Goal: Find specific fact: Find specific fact

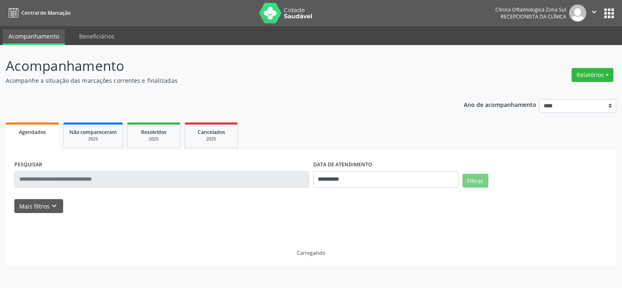
select select "*"
click at [57, 203] on icon "keyboard_arrow_down" at bounding box center [54, 206] width 9 height 9
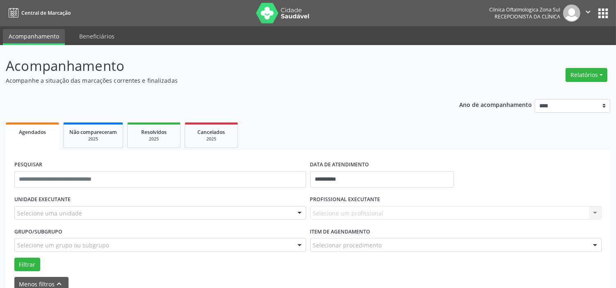
click at [84, 211] on div "Selecione uma unidade" at bounding box center [160, 213] width 292 height 14
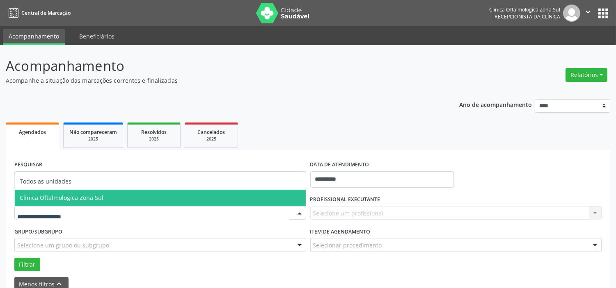
click at [87, 197] on span "Clinica Oftalmologica Zona Sul" at bounding box center [62, 198] width 84 height 8
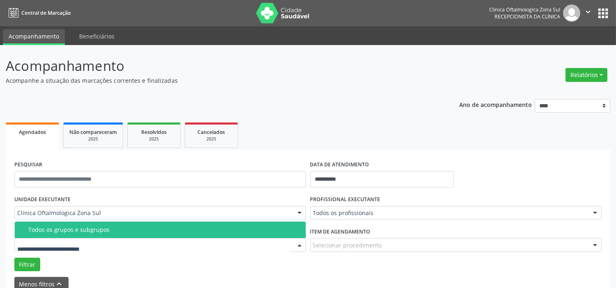
click at [107, 229] on div "Todos os grupos e subgrupos" at bounding box center [164, 230] width 272 height 7
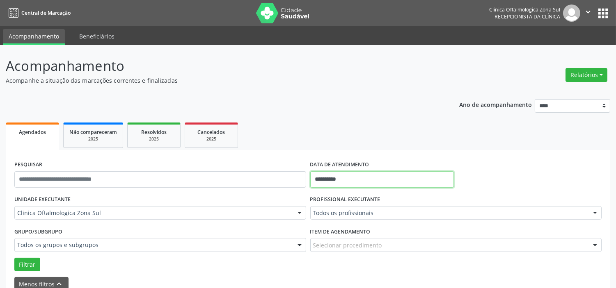
click at [353, 179] on input "**********" at bounding box center [382, 179] width 144 height 16
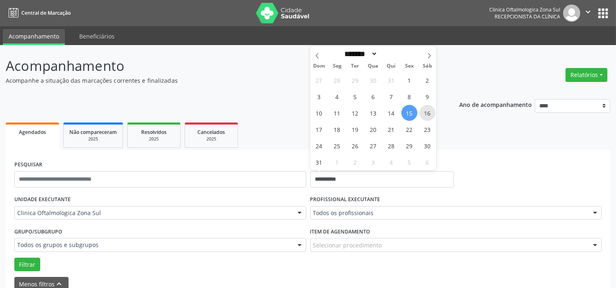
click at [424, 114] on span "16" at bounding box center [427, 113] width 16 height 16
type input "**********"
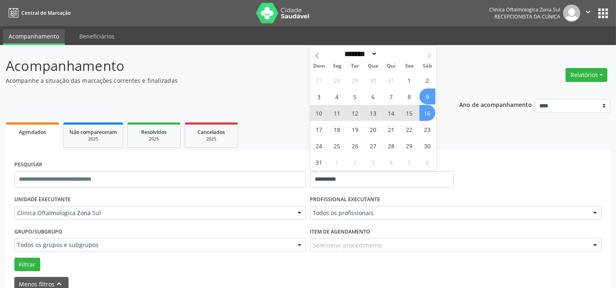
click at [430, 51] on span at bounding box center [429, 53] width 14 height 14
select select "*"
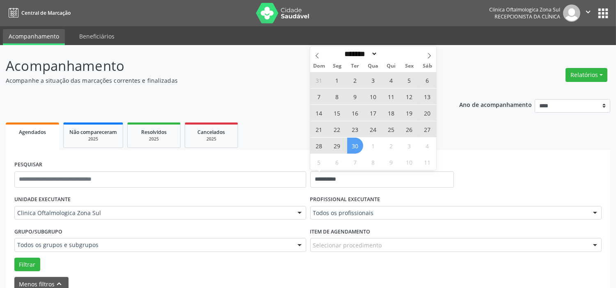
click at [360, 143] on span "30" at bounding box center [355, 146] width 16 height 16
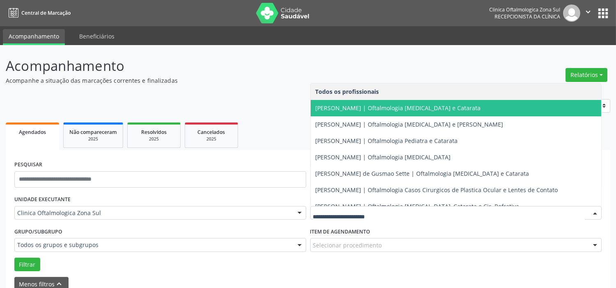
click at [358, 111] on span "[PERSON_NAME] | Oftalmologia [MEDICAL_DATA] e Catarata" at bounding box center [397, 108] width 165 height 8
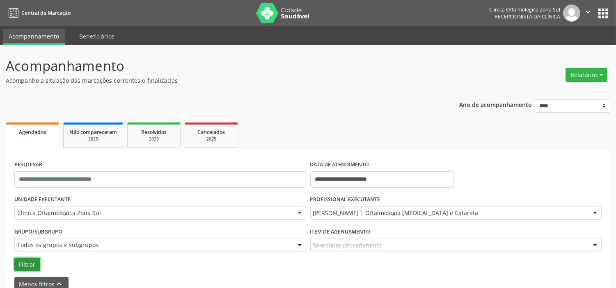
click at [29, 262] on button "Filtrar" at bounding box center [27, 265] width 26 height 14
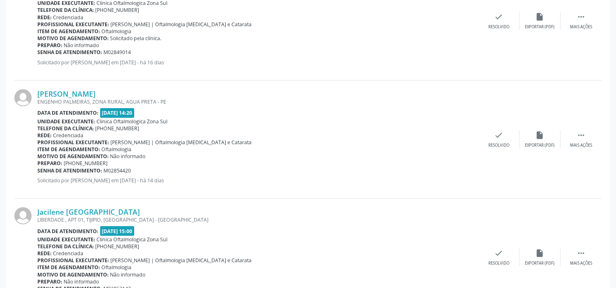
scroll to position [1846, 0]
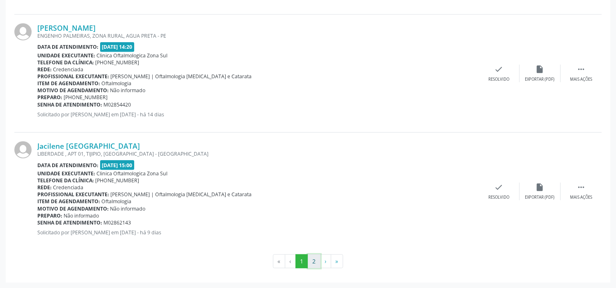
click at [317, 263] on button "2" at bounding box center [314, 262] width 13 height 14
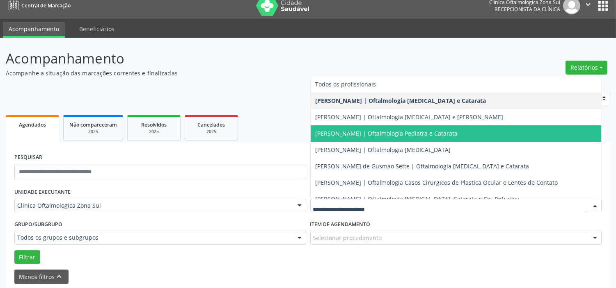
scroll to position [74, 0]
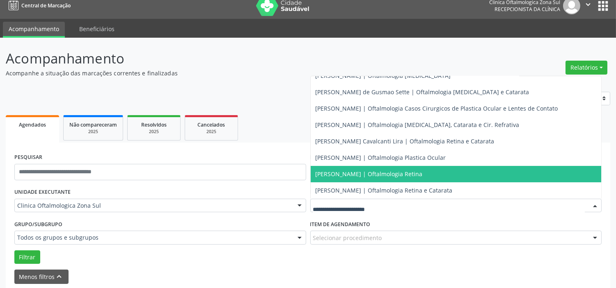
click at [374, 173] on span "[PERSON_NAME] | Oftalmologia Retina" at bounding box center [368, 174] width 107 height 8
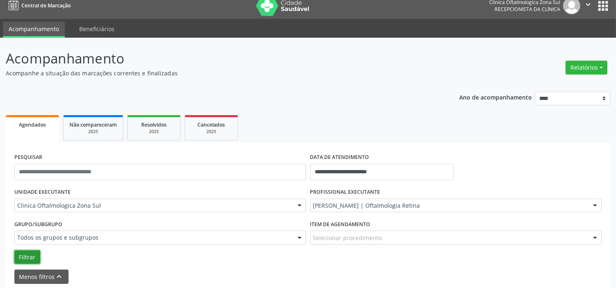
click at [36, 253] on button "Filtrar" at bounding box center [27, 258] width 26 height 14
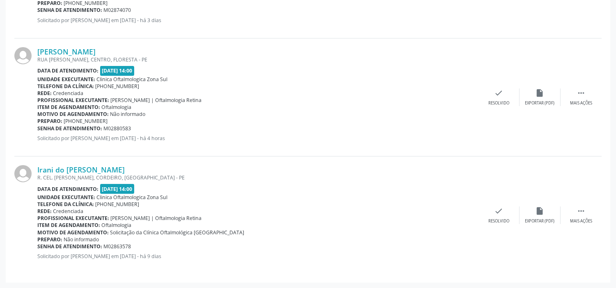
scroll to position [358, 0]
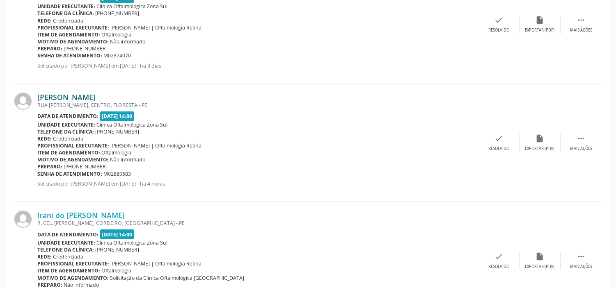
click at [96, 93] on link "[PERSON_NAME]" at bounding box center [66, 97] width 58 height 9
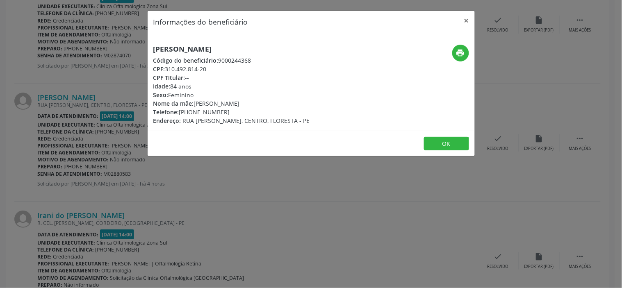
drag, startPoint x: 208, startPoint y: 68, endPoint x: 167, endPoint y: 67, distance: 41.0
click at [167, 67] on div "CPF: 310.492.814-20" at bounding box center [231, 69] width 157 height 9
copy div "310.492.814-20"
click at [213, 46] on h5 "[PERSON_NAME]" at bounding box center [231, 49] width 157 height 9
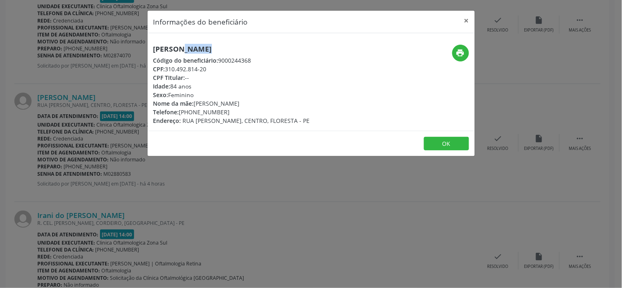
click at [213, 46] on h5 "[PERSON_NAME]" at bounding box center [231, 49] width 157 height 9
copy div "[PERSON_NAME]"
drag, startPoint x: 212, startPoint y: 68, endPoint x: 168, endPoint y: 72, distance: 43.7
click at [168, 72] on div "CPF: 310.492.814-20" at bounding box center [231, 69] width 157 height 9
copy div "310.492.814-20"
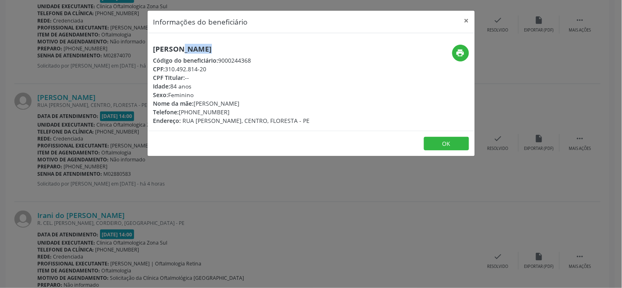
drag, startPoint x: 230, startPoint y: 110, endPoint x: 183, endPoint y: 113, distance: 47.3
click at [183, 113] on div "Telefone: [PHONE_NUMBER]" at bounding box center [231, 112] width 157 height 9
copy div "81) 99676-1395"
drag, startPoint x: 249, startPoint y: 105, endPoint x: 211, endPoint y: 80, distance: 45.6
click at [197, 104] on div "Nome da mãe: [PERSON_NAME]" at bounding box center [231, 103] width 157 height 9
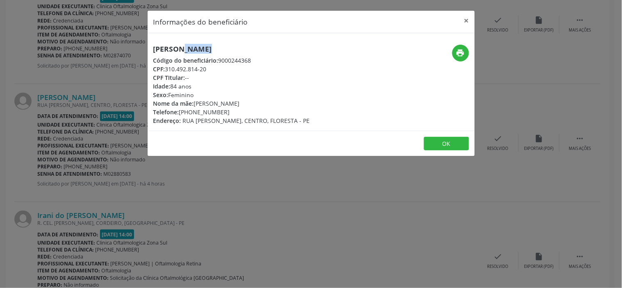
copy div "[PERSON_NAME]"
click at [183, 88] on div "Idade: 84 anos" at bounding box center [231, 86] width 157 height 9
copy div "Idade: 84 anos"
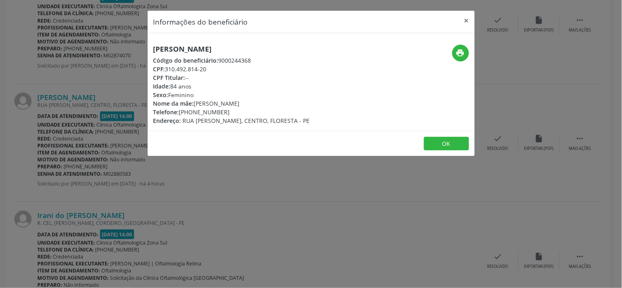
click at [132, 267] on div "Informações do beneficiário × [PERSON_NAME] Código do beneficiário: 9000244368 …" at bounding box center [311, 144] width 622 height 288
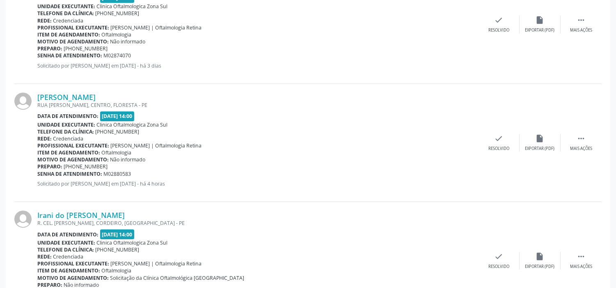
drag, startPoint x: 145, startPoint y: 172, endPoint x: 37, endPoint y: 173, distance: 107.5
click at [37, 173] on div "Senha de atendimento: M02880583" at bounding box center [257, 174] width 441 height 7
copy div "Senha de atendimento: M02880583"
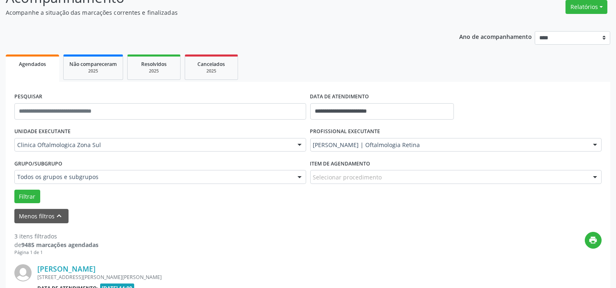
scroll to position [0, 0]
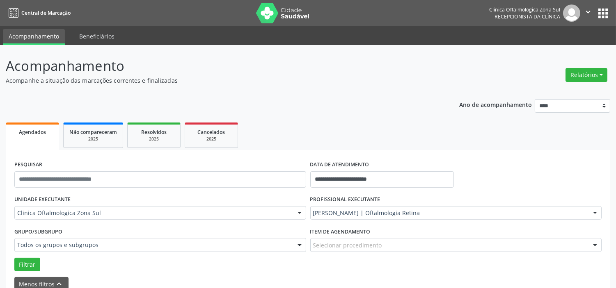
click at [585, 11] on icon "" at bounding box center [587, 11] width 9 height 9
click at [570, 47] on link "Sair" at bounding box center [567, 49] width 57 height 11
